Goal: Task Accomplishment & Management: Manage account settings

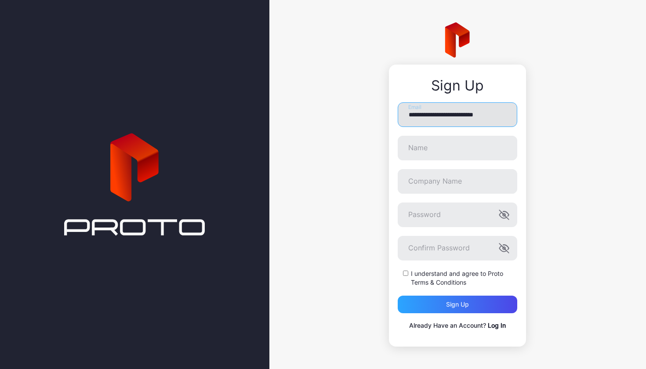
type input "**********"
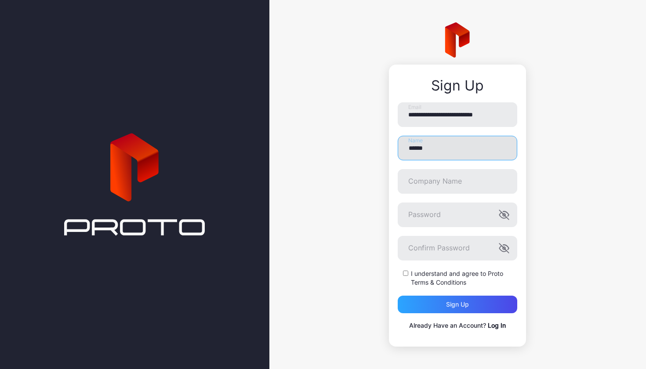
click at [451, 150] on input "******" at bounding box center [458, 148] width 120 height 25
type input "**********"
type input "*********"
click at [405, 277] on div "I understand and agree to Proto Terms & Conditions" at bounding box center [458, 279] width 120 height 18
click at [519, 213] on div "**********" at bounding box center [457, 206] width 137 height 282
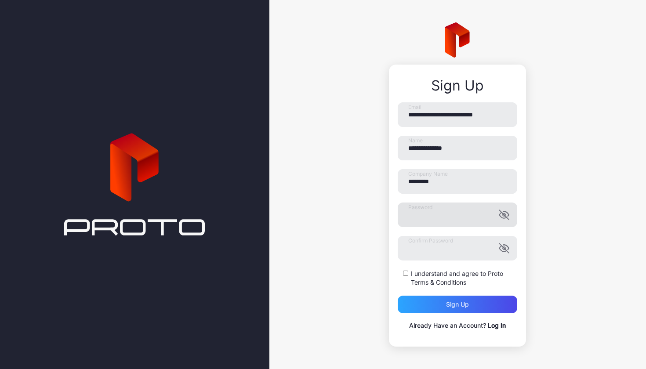
click at [506, 213] on icon "button" at bounding box center [504, 215] width 11 height 11
click at [505, 248] on icon "button" at bounding box center [505, 248] width 2 height 2
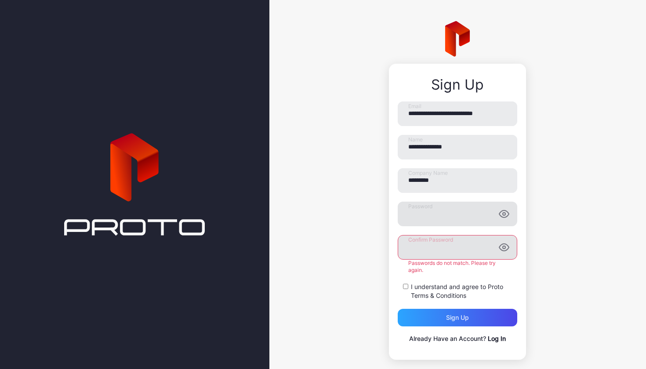
click at [448, 282] on form "**********" at bounding box center [458, 214] width 120 height 225
click at [450, 319] on div "**********" at bounding box center [458, 223] width 120 height 243
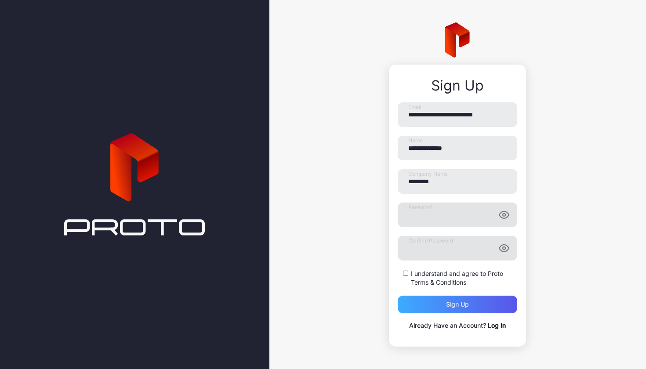
click at [448, 306] on div "Sign up" at bounding box center [457, 304] width 23 height 7
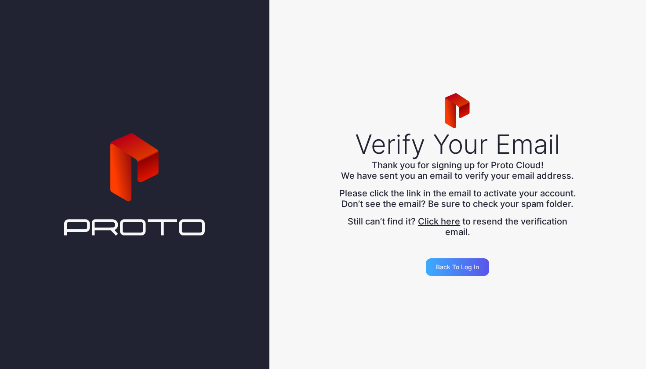
click at [461, 271] on div "Back to Log in" at bounding box center [457, 267] width 43 height 7
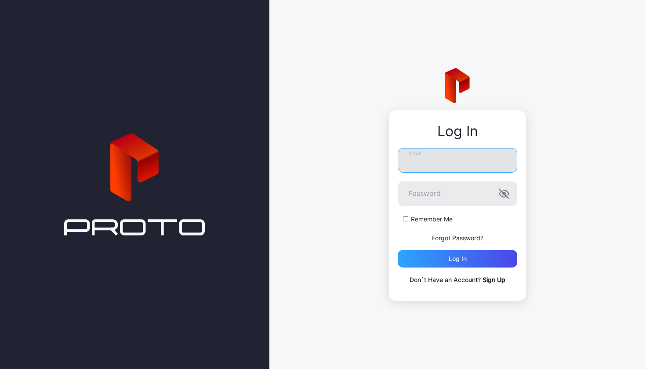
click at [423, 171] on input "Email" at bounding box center [458, 160] width 120 height 25
type input "**********"
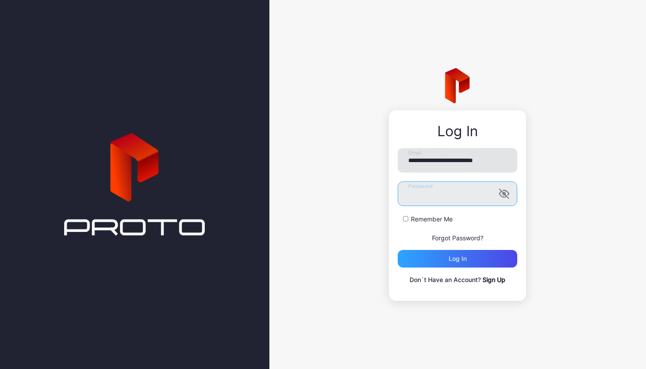
click at [458, 259] on button "Log in" at bounding box center [458, 259] width 120 height 18
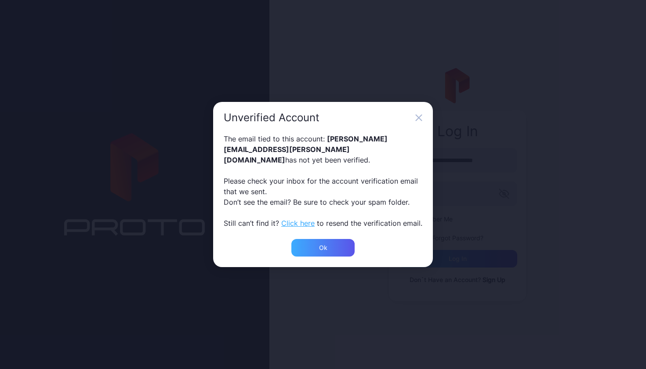
click at [338, 247] on div "Ok" at bounding box center [323, 248] width 63 height 18
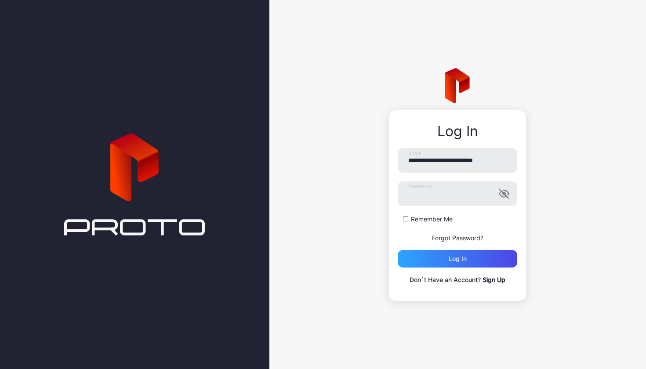
click at [412, 217] on label "Remember Me" at bounding box center [432, 219] width 42 height 9
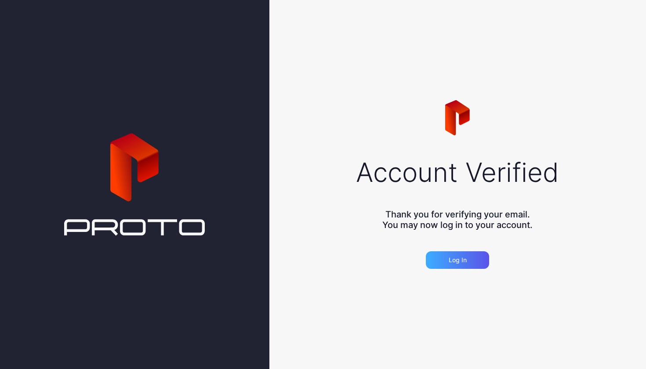
click at [452, 265] on div "Log in" at bounding box center [457, 261] width 63 height 18
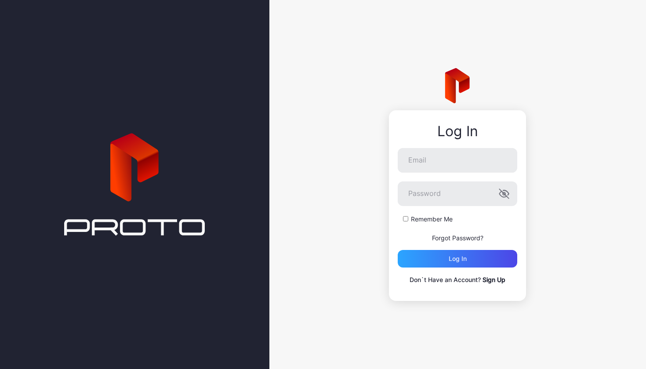
click at [429, 177] on form "Email Password Remember Me Forgot Password? Log in" at bounding box center [458, 208] width 120 height 120
click at [429, 167] on input "Email" at bounding box center [458, 160] width 120 height 25
type input "**********"
click at [410, 220] on div "Remember Me" at bounding box center [458, 219] width 120 height 9
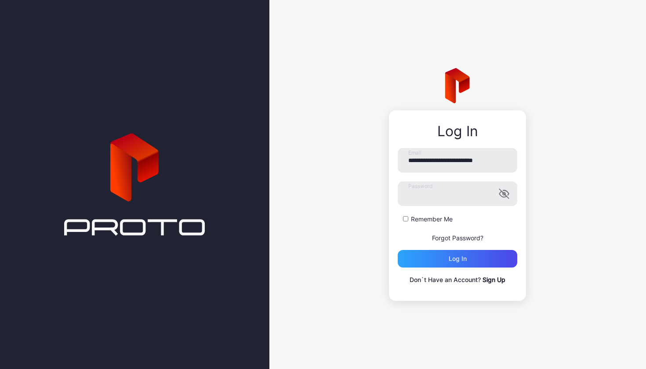
click at [409, 220] on div "Remember Me" at bounding box center [458, 219] width 120 height 9
click at [418, 260] on div "Log in" at bounding box center [458, 259] width 120 height 18
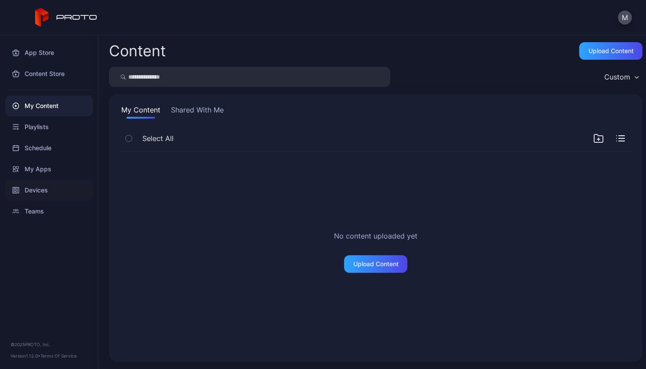
click at [38, 191] on div "Devices" at bounding box center [49, 190] width 88 height 21
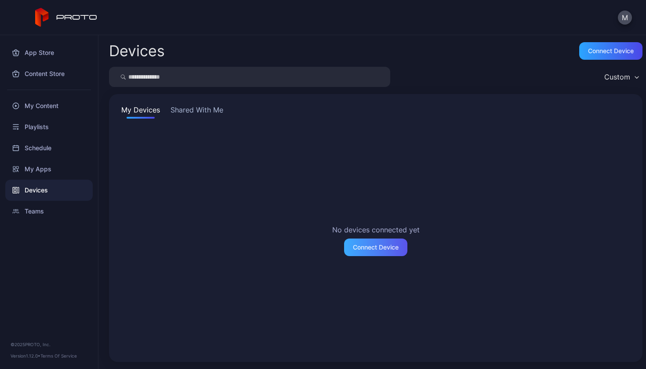
click at [384, 244] on div "Connect Device" at bounding box center [376, 247] width 46 height 7
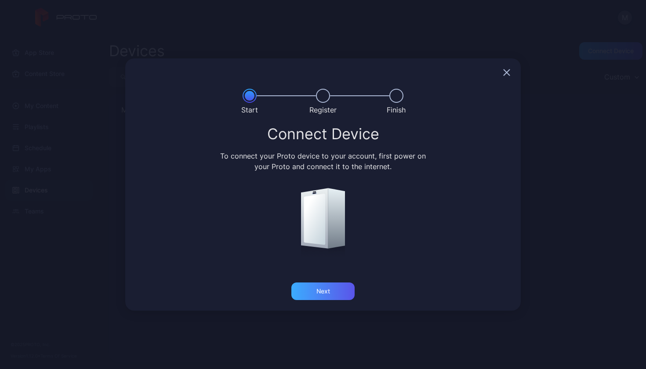
click at [344, 292] on div "Next" at bounding box center [323, 292] width 63 height 18
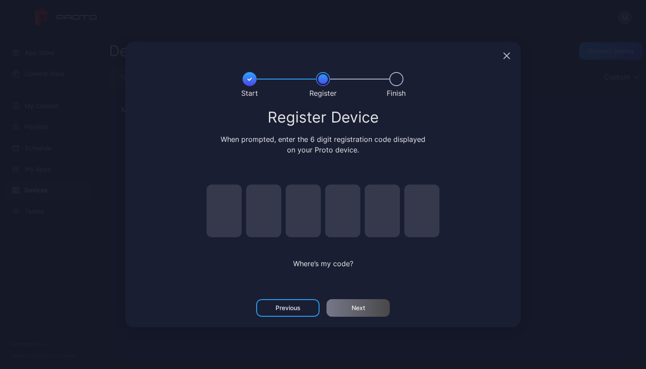
click at [231, 210] on input "pin code 1 of 6" at bounding box center [224, 211] width 35 height 53
type input "*"
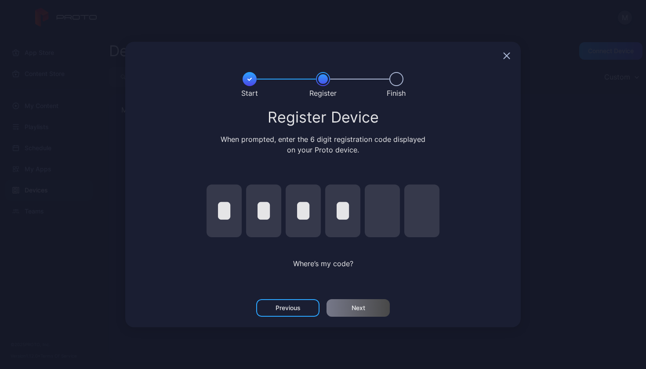
type input "*"
click at [344, 310] on div "Next" at bounding box center [358, 308] width 63 height 18
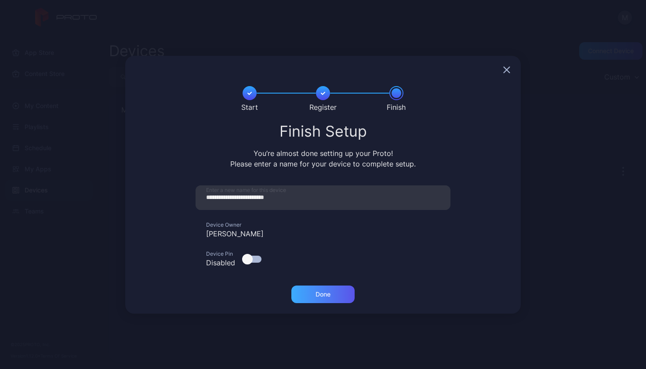
click at [338, 295] on div "Done" at bounding box center [323, 295] width 63 height 18
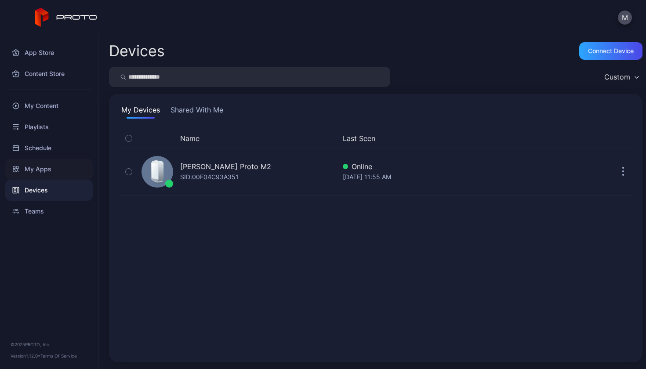
click at [39, 168] on div "My Apps" at bounding box center [49, 169] width 88 height 21
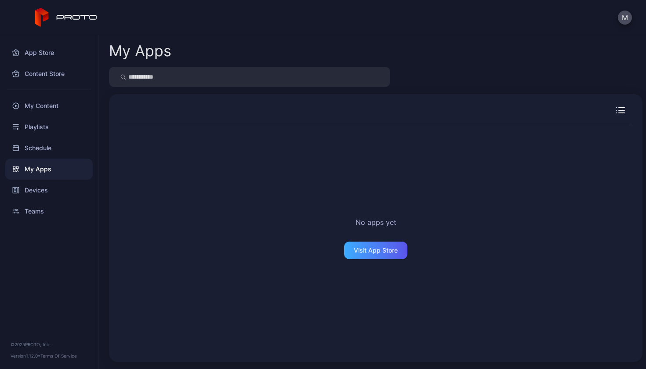
click at [378, 257] on div "Visit App Store" at bounding box center [375, 251] width 63 height 18
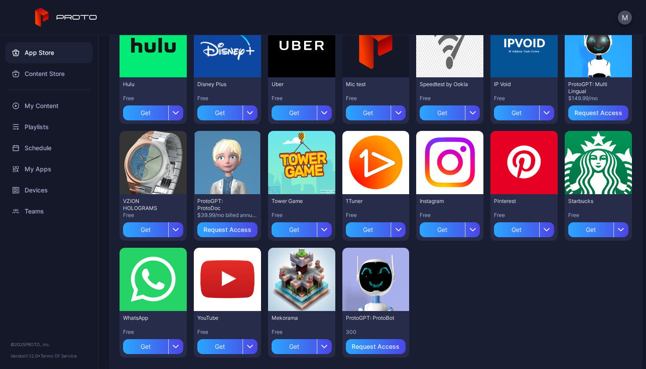
scroll to position [231, 0]
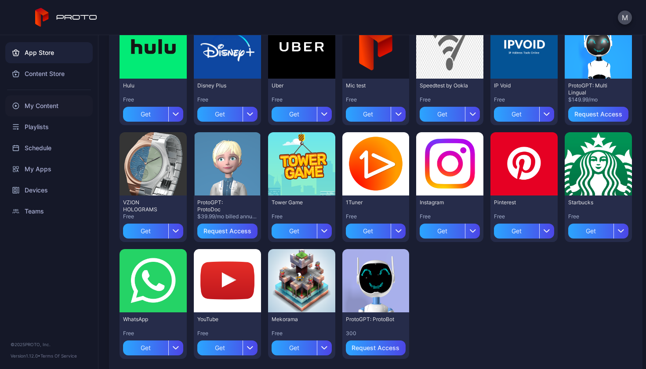
click at [57, 107] on div "My Content" at bounding box center [49, 105] width 88 height 21
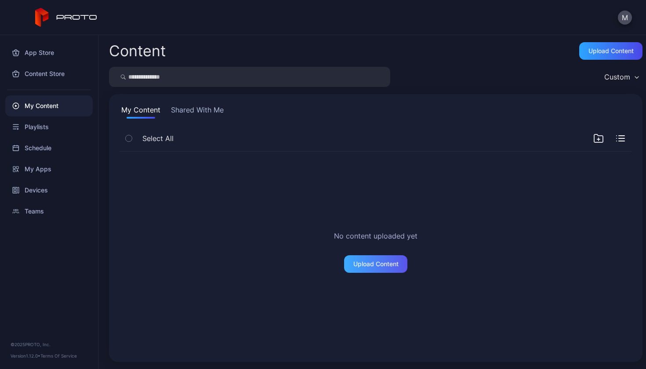
click at [367, 265] on div "Upload Content" at bounding box center [376, 264] width 45 height 7
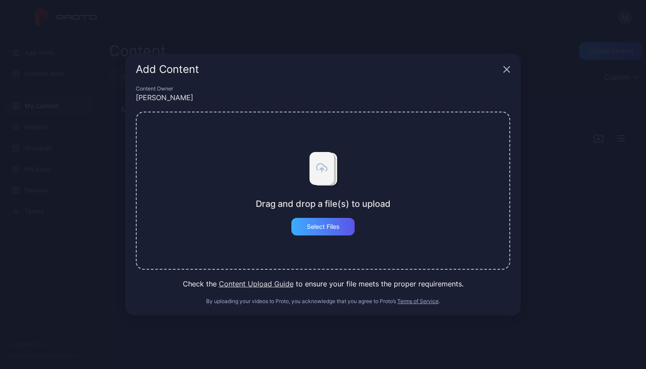
click at [320, 228] on div "Select Files" at bounding box center [323, 226] width 33 height 7
click at [269, 285] on button "Content Upload Guide" at bounding box center [256, 284] width 75 height 11
click at [500, 72] on div "Add Content" at bounding box center [323, 70] width 396 height 32
click at [504, 72] on icon "button" at bounding box center [506, 69] width 7 height 7
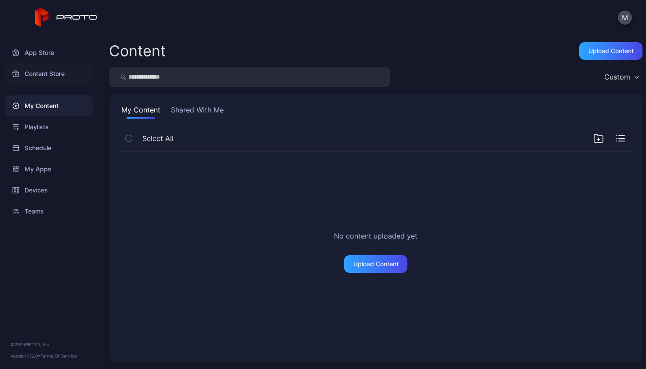
click at [49, 78] on div "Content Store" at bounding box center [49, 73] width 88 height 21
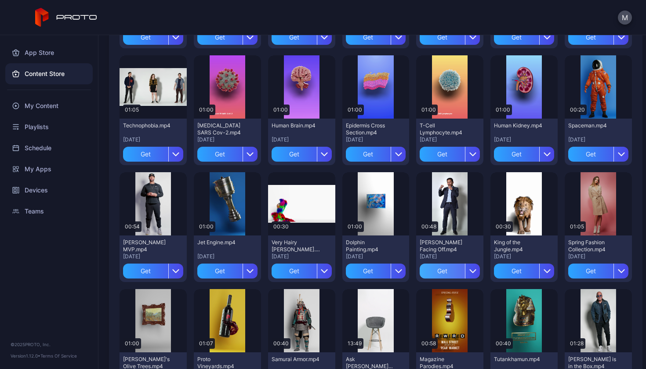
scroll to position [306, 0]
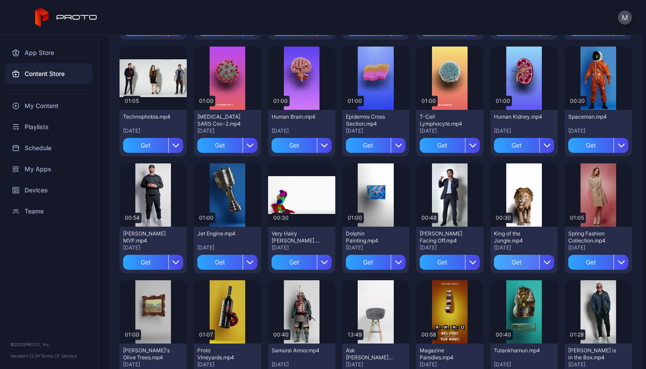
click at [508, 263] on div "Get" at bounding box center [516, 262] width 45 height 15
click at [71, 114] on div "My Content" at bounding box center [49, 105] width 88 height 21
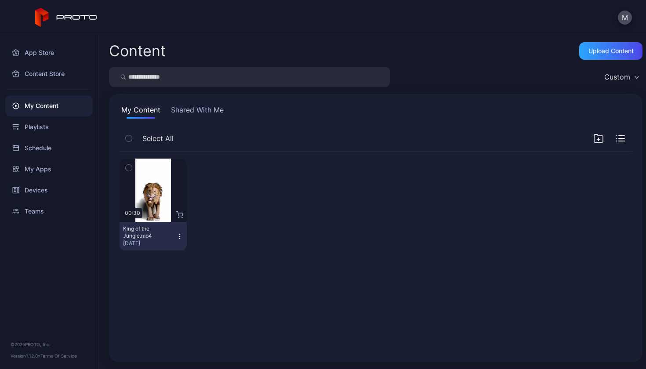
click at [125, 164] on button "button" at bounding box center [129, 168] width 18 height 18
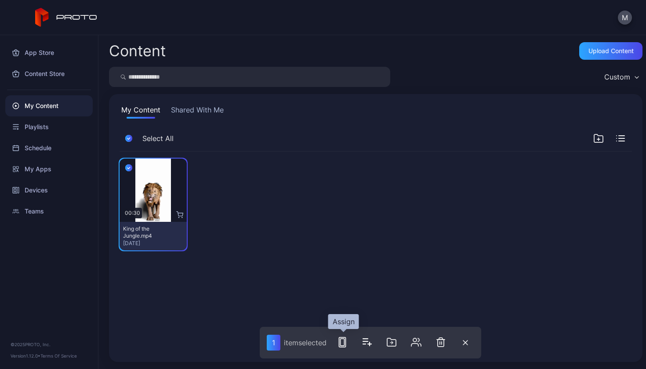
click at [342, 342] on rect "button" at bounding box center [343, 342] width 4 height 7
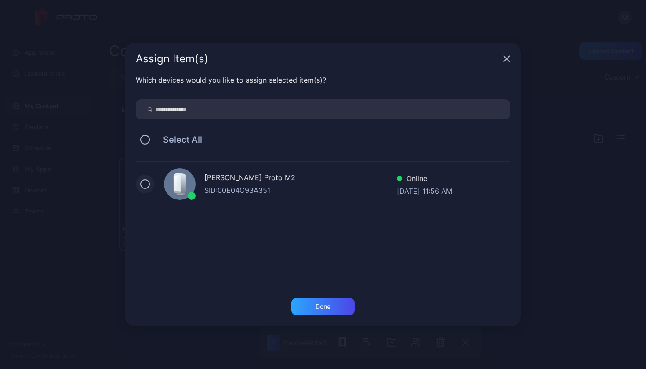
click at [148, 182] on button at bounding box center [145, 184] width 10 height 10
click at [336, 311] on div "Done" at bounding box center [323, 307] width 63 height 18
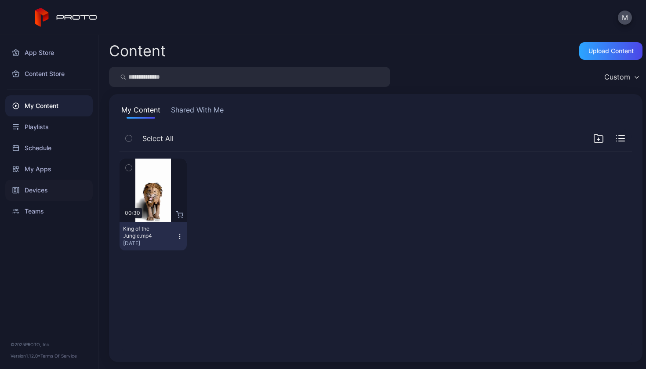
click at [54, 182] on div "Devices" at bounding box center [49, 190] width 88 height 21
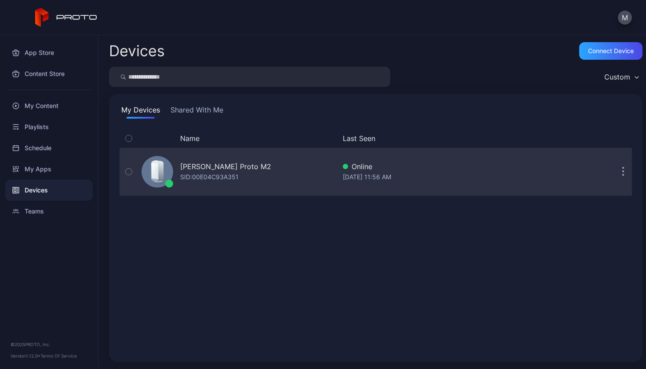
click at [234, 164] on div "[PERSON_NAME] Proto M2" at bounding box center [225, 166] width 91 height 11
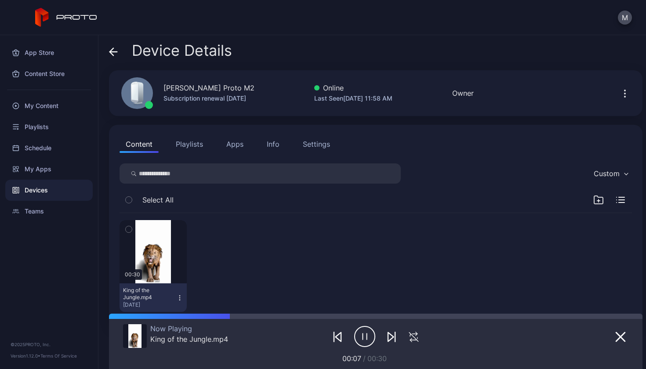
click at [180, 299] on icon "button" at bounding box center [179, 298] width 7 height 7
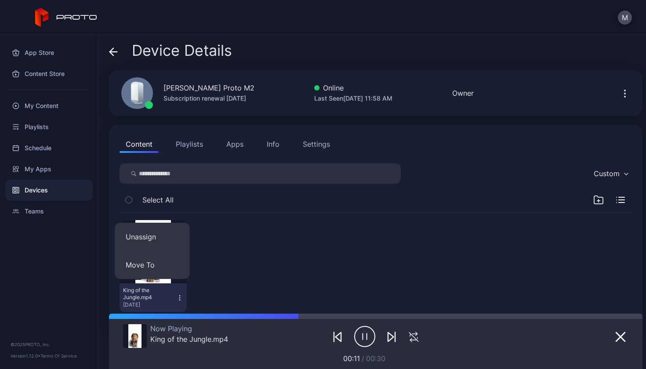
click at [258, 263] on div "00:30 King of the Jungle.mp4 [DATE]" at bounding box center [376, 266] width 513 height 106
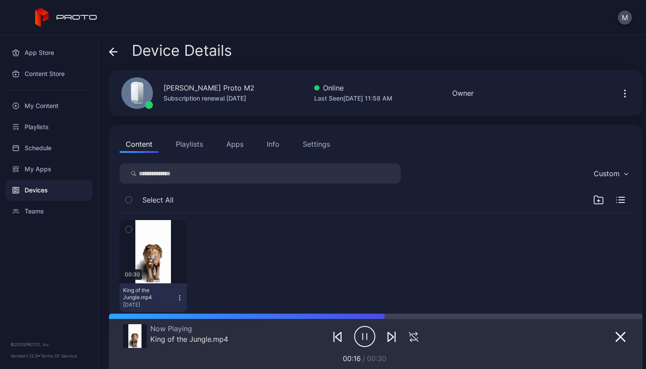
click at [180, 296] on icon "button" at bounding box center [179, 298] width 7 height 7
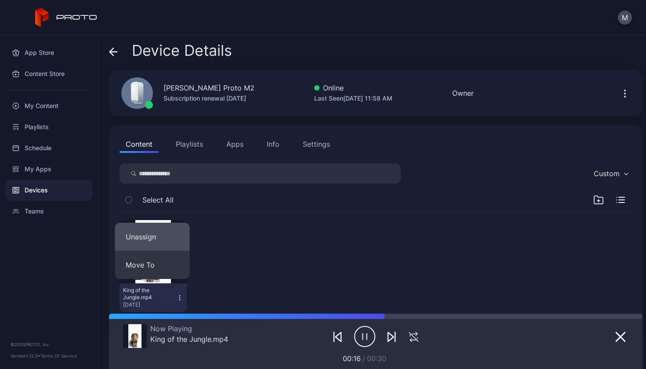
click at [159, 234] on button "Unassign" at bounding box center [152, 237] width 75 height 28
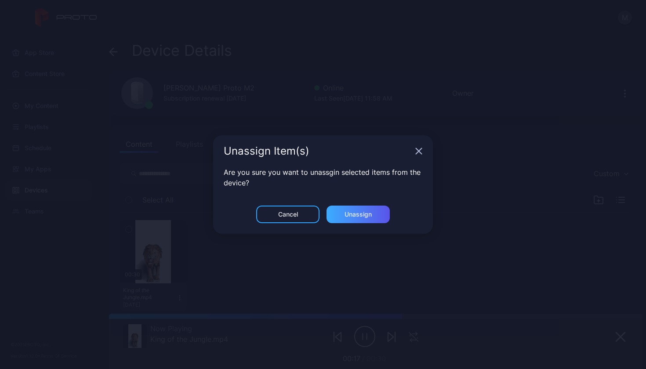
click at [350, 211] on div "Unassign" at bounding box center [358, 214] width 27 height 7
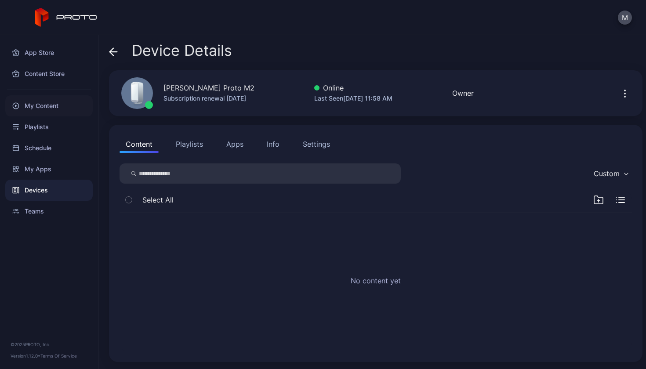
click at [52, 108] on div "My Content" at bounding box center [49, 105] width 88 height 21
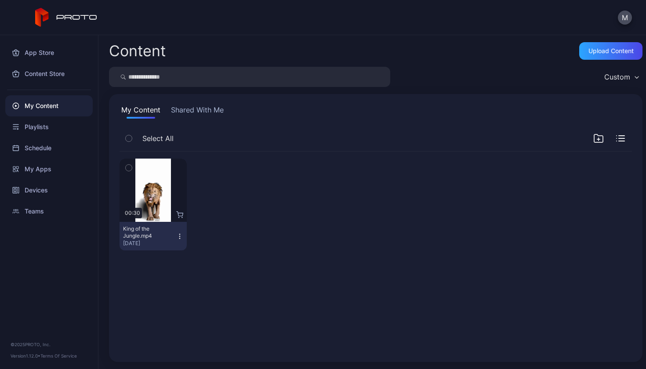
click at [178, 236] on icon "button" at bounding box center [179, 236] width 7 height 7
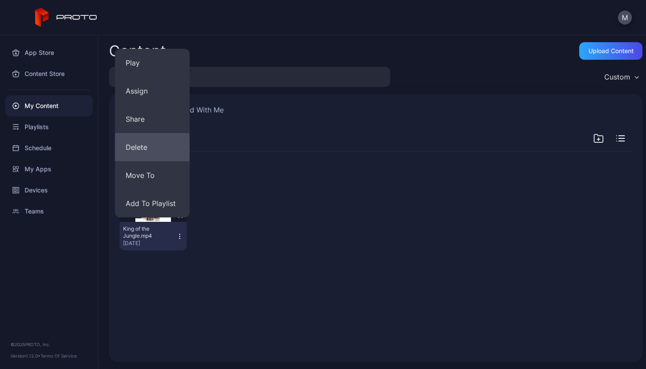
click at [154, 150] on button "Delete" at bounding box center [152, 147] width 75 height 28
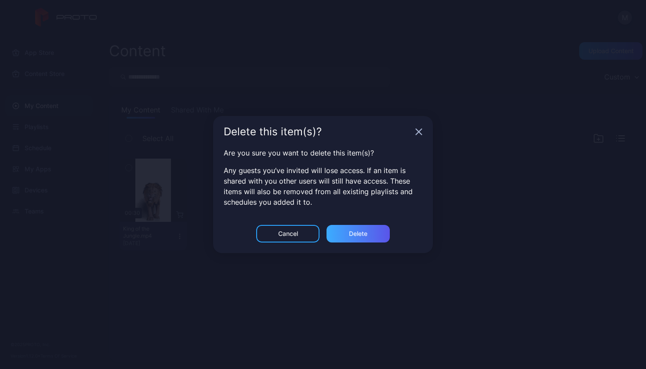
click at [343, 231] on div "Delete" at bounding box center [358, 234] width 63 height 18
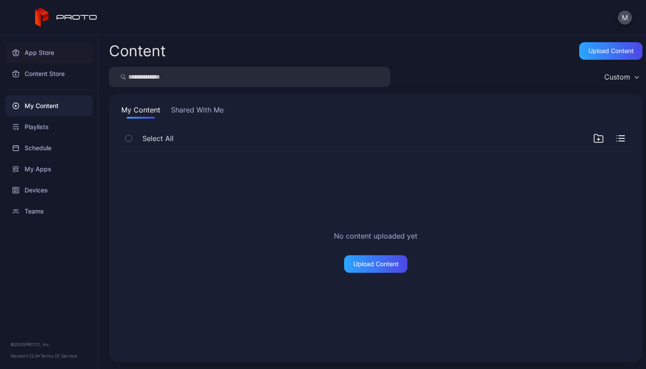
click at [45, 48] on div "App Store" at bounding box center [49, 52] width 88 height 21
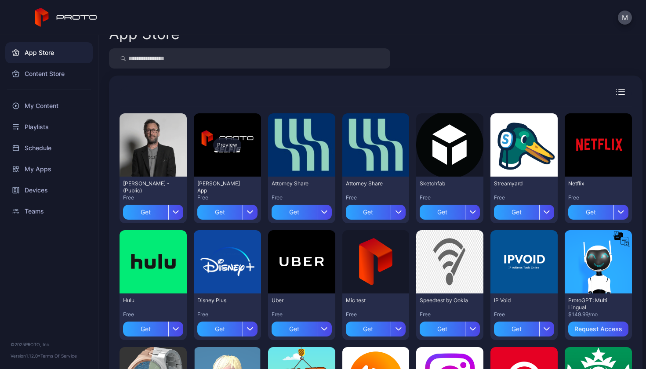
scroll to position [17, 0]
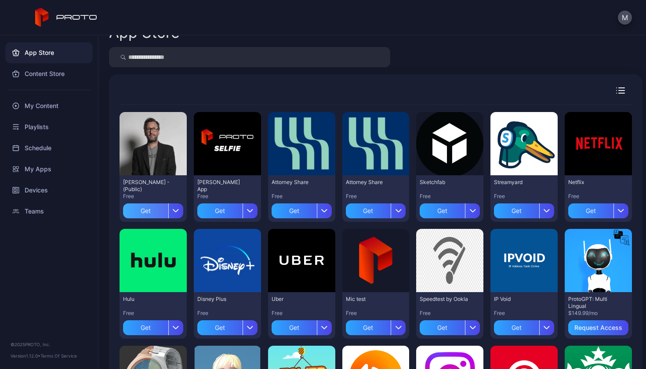
click at [157, 211] on div "Get" at bounding box center [145, 211] width 45 height 15
click at [161, 211] on div "My Apps" at bounding box center [153, 211] width 27 height 7
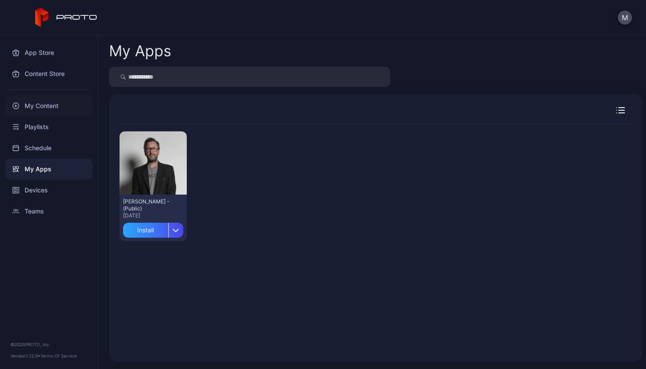
click at [33, 102] on div "My Content" at bounding box center [49, 105] width 88 height 21
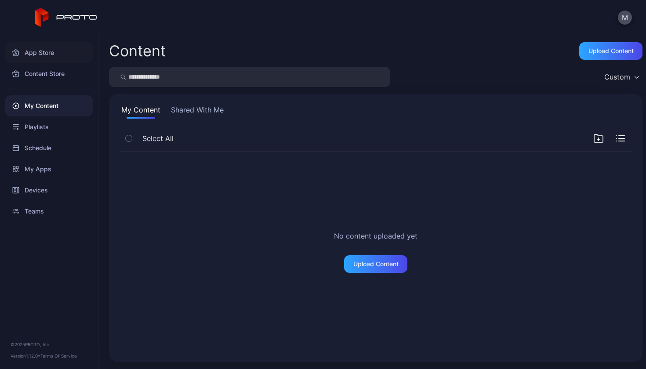
click at [55, 57] on div "App Store" at bounding box center [49, 52] width 88 height 21
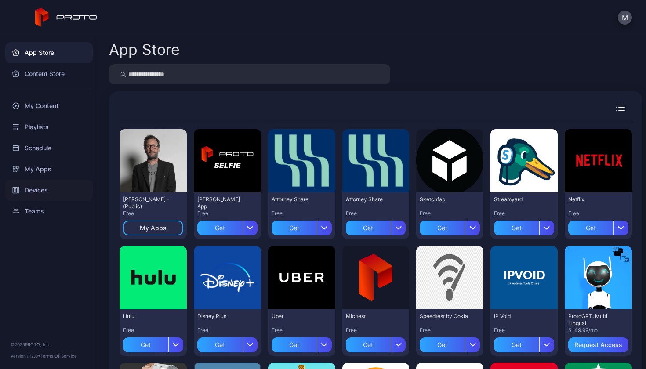
click at [41, 195] on div "Devices" at bounding box center [49, 190] width 88 height 21
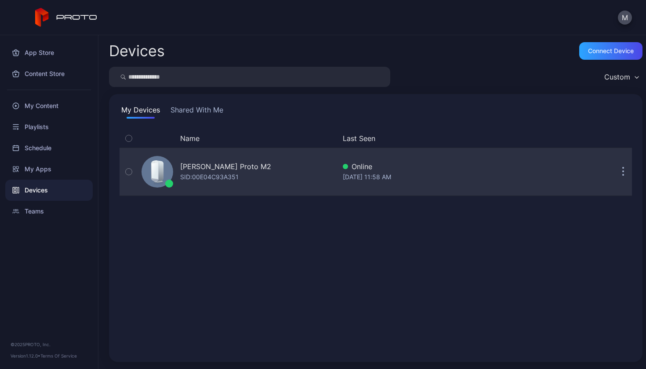
click at [619, 176] on button "button" at bounding box center [624, 172] width 18 height 18
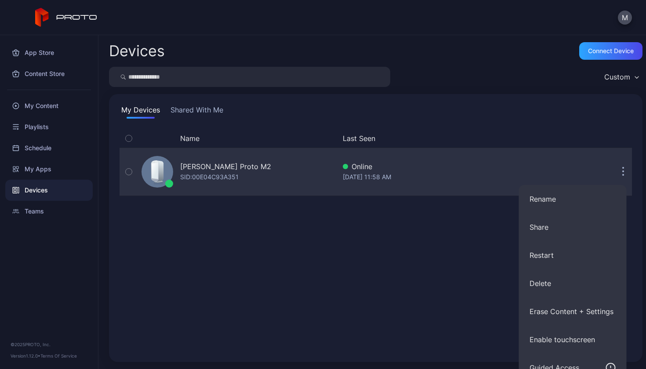
click at [451, 189] on div "Name Last Seen [PERSON_NAME] Proto M2 SID: 00E04C93A351 Online [DATE] 11:58 AM" at bounding box center [376, 240] width 513 height 222
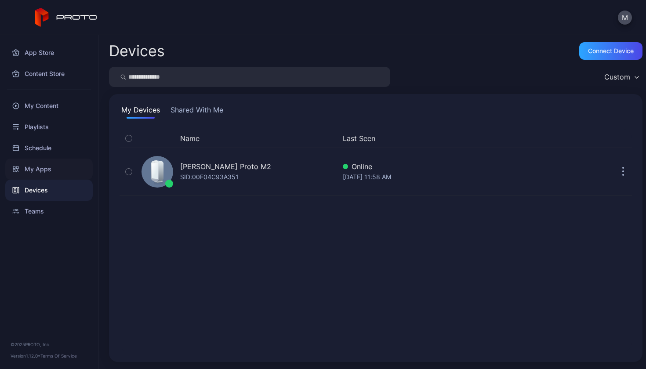
click at [48, 167] on div "My Apps" at bounding box center [49, 169] width 88 height 21
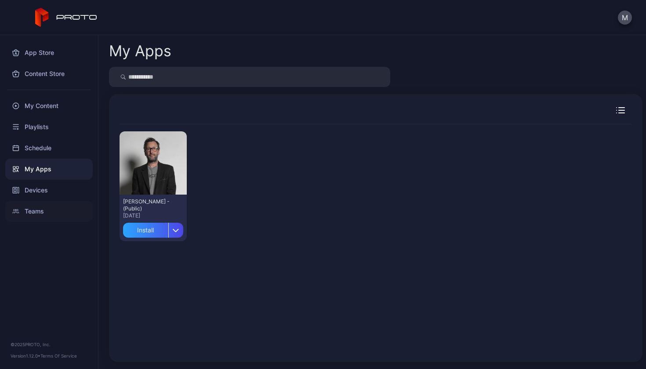
click at [63, 212] on div "Teams" at bounding box center [49, 211] width 88 height 21
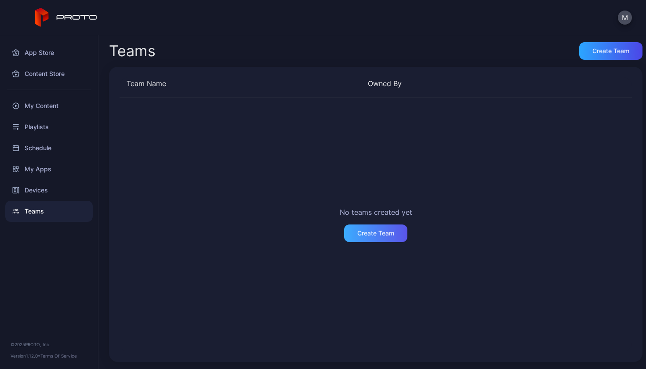
click at [367, 240] on div "Create Team" at bounding box center [375, 234] width 63 height 18
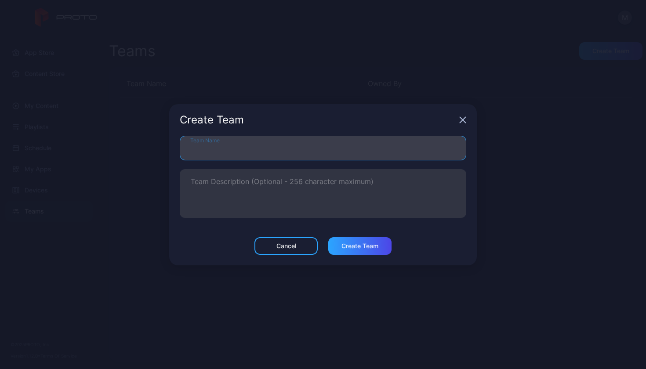
click at [267, 159] on input "Team Name" at bounding box center [323, 148] width 287 height 25
type input "*"
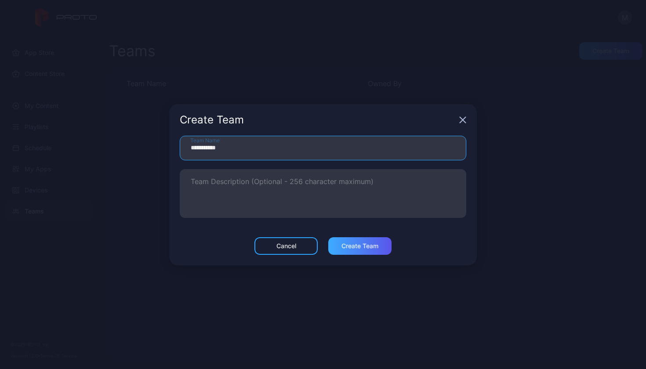
type input "**********"
click at [356, 248] on div "Create Team" at bounding box center [360, 246] width 37 height 7
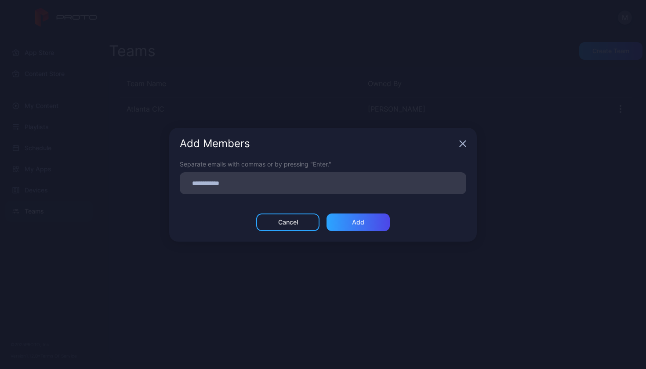
click at [315, 188] on input at bounding box center [323, 183] width 276 height 11
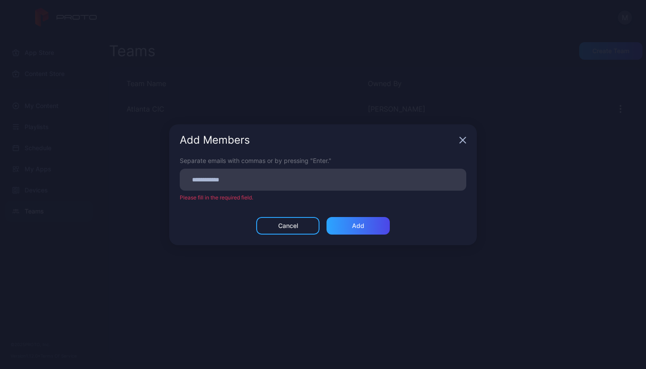
click at [306, 218] on div "Cancel" at bounding box center [287, 226] width 63 height 18
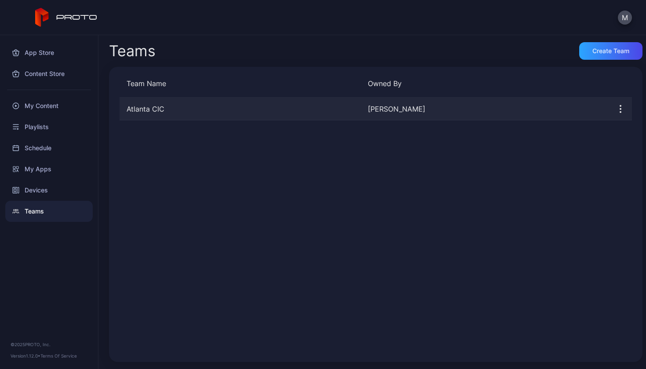
click at [616, 108] on icon "button" at bounding box center [621, 109] width 11 height 11
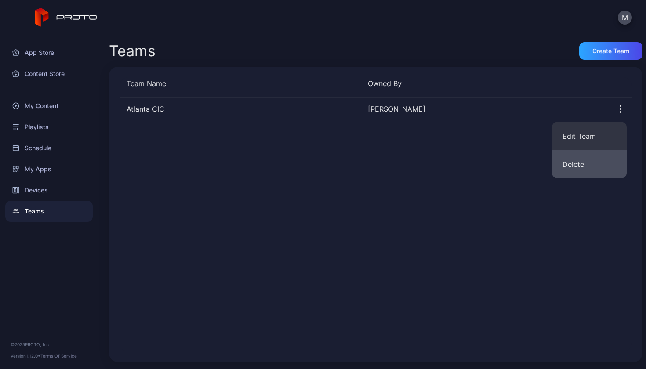
click at [586, 166] on button "Delete" at bounding box center [589, 164] width 75 height 28
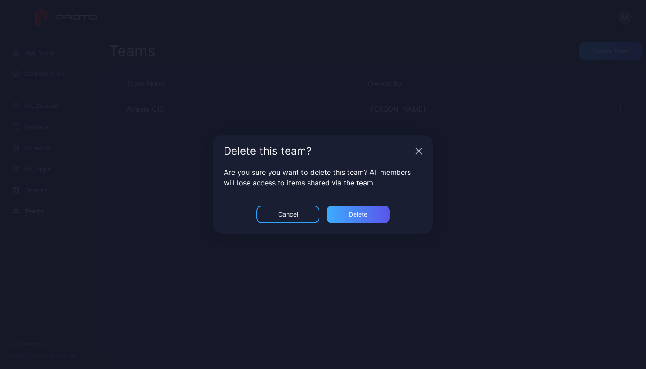
click at [371, 208] on div "Delete" at bounding box center [358, 215] width 63 height 18
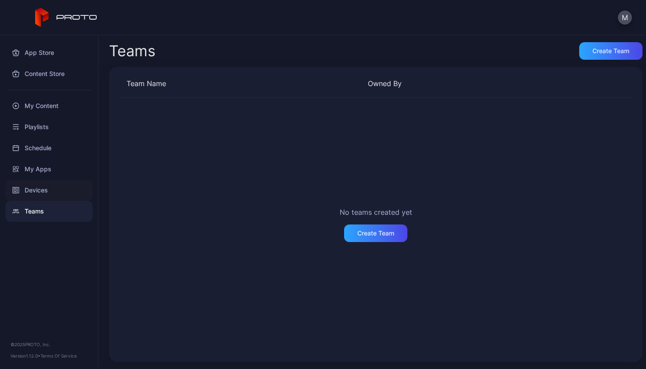
click at [40, 187] on div "Devices" at bounding box center [49, 190] width 88 height 21
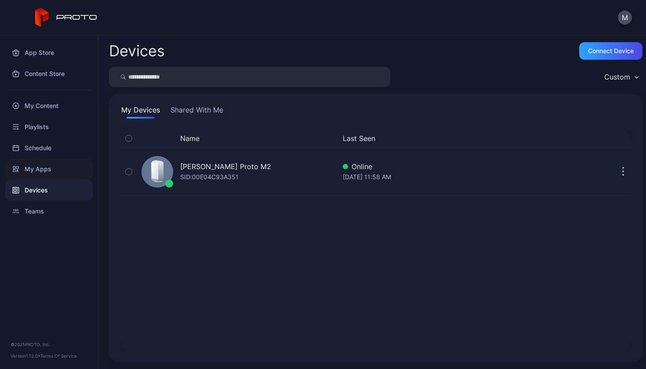
click at [57, 160] on div "My Apps" at bounding box center [49, 169] width 88 height 21
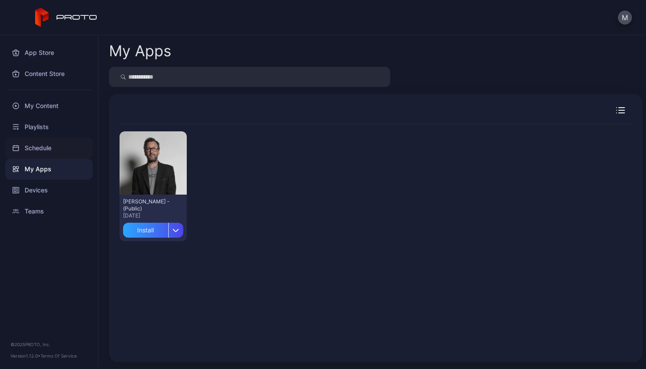
click at [64, 142] on div "Schedule" at bounding box center [49, 148] width 88 height 21
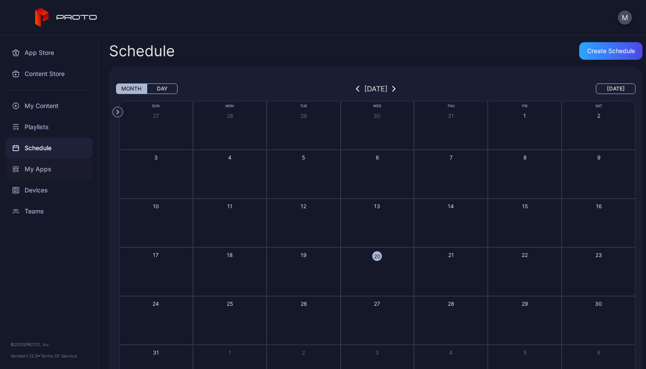
click at [48, 174] on div "My Apps" at bounding box center [49, 169] width 88 height 21
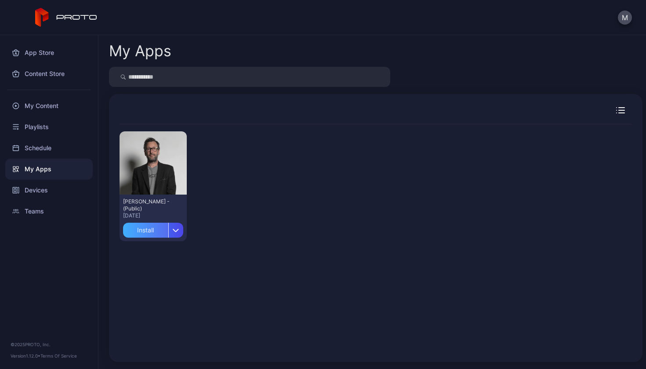
click at [146, 229] on div "Install" at bounding box center [145, 230] width 45 height 15
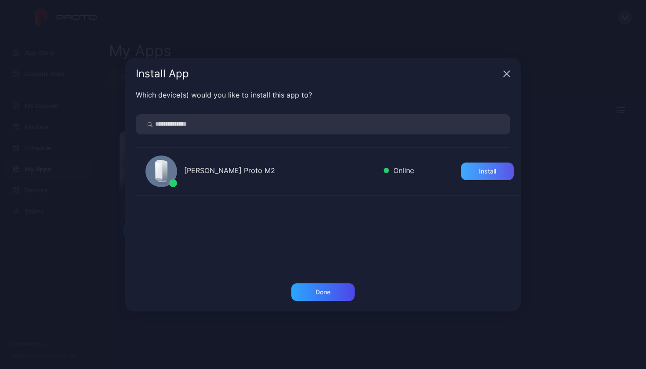
click at [481, 170] on div "Install" at bounding box center [487, 171] width 17 height 7
click at [329, 298] on div "Done" at bounding box center [323, 293] width 63 height 18
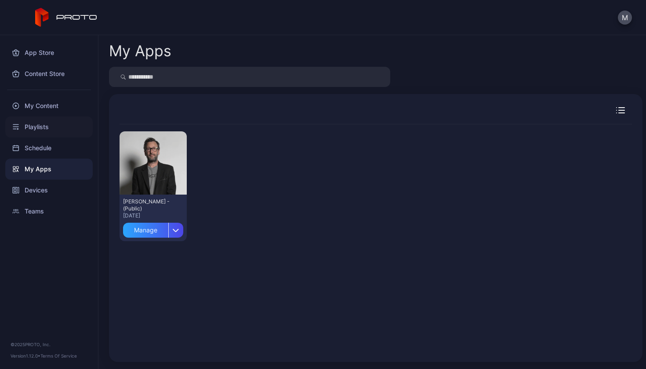
click at [26, 125] on div "Playlists" at bounding box center [49, 127] width 88 height 21
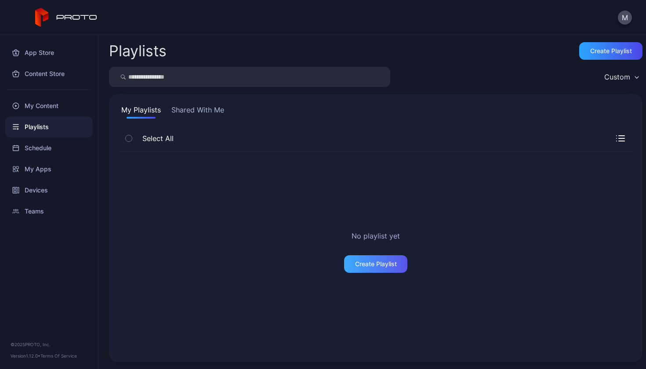
click at [356, 259] on div "Create Playlist" at bounding box center [375, 264] width 63 height 18
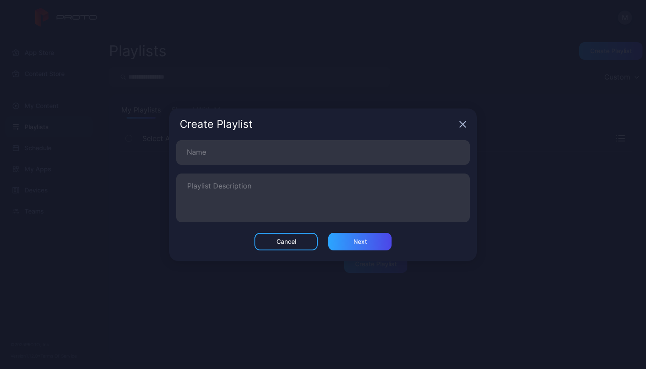
click at [265, 165] on div "Name Playlist Description" at bounding box center [323, 185] width 294 height 91
click at [461, 121] on icon "button" at bounding box center [463, 124] width 7 height 7
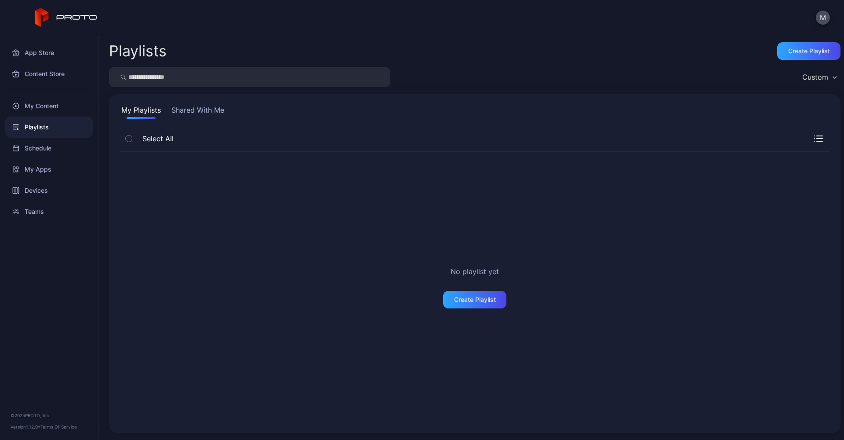
click at [602, 1] on div "M" at bounding box center [422, 17] width 844 height 35
